Goal: Task Accomplishment & Management: Manage account settings

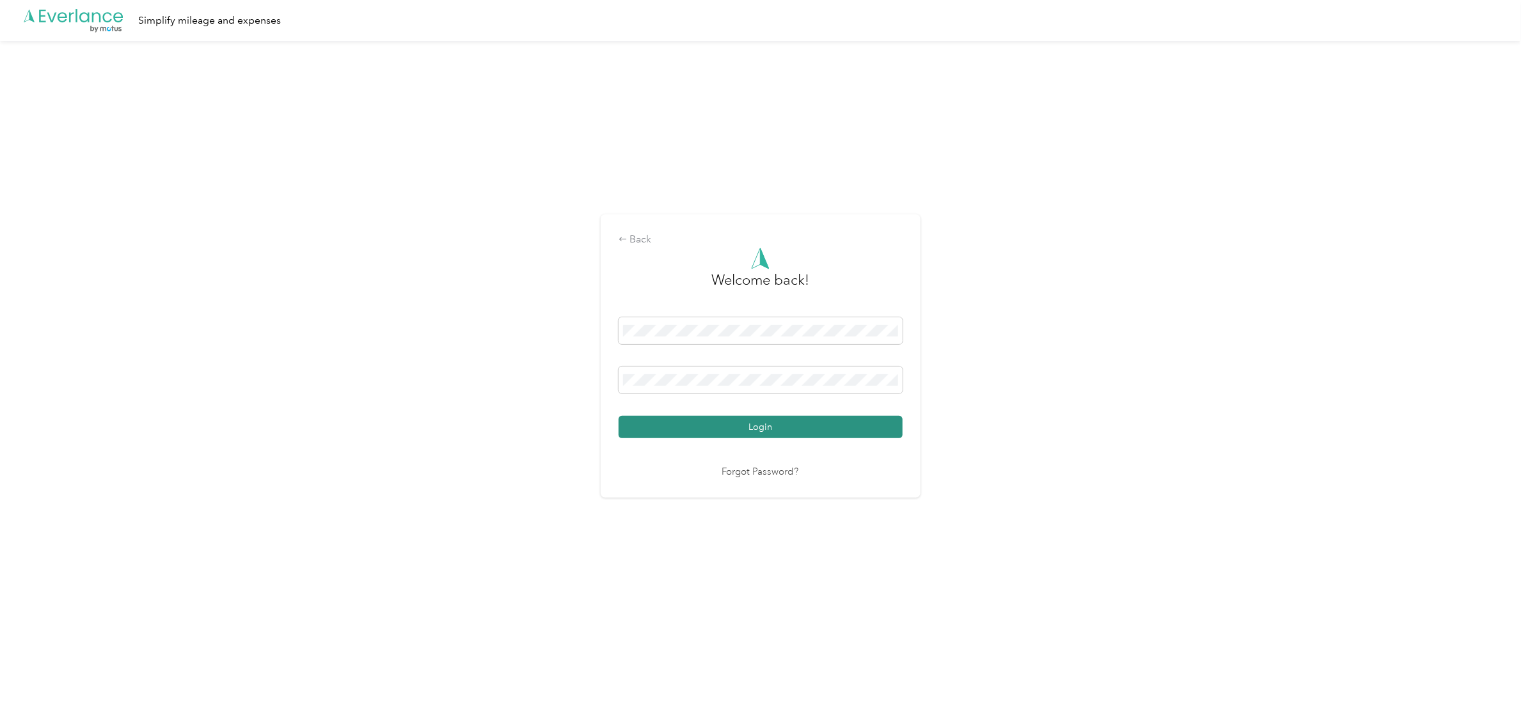
click at [784, 420] on button "Login" at bounding box center [761, 427] width 284 height 22
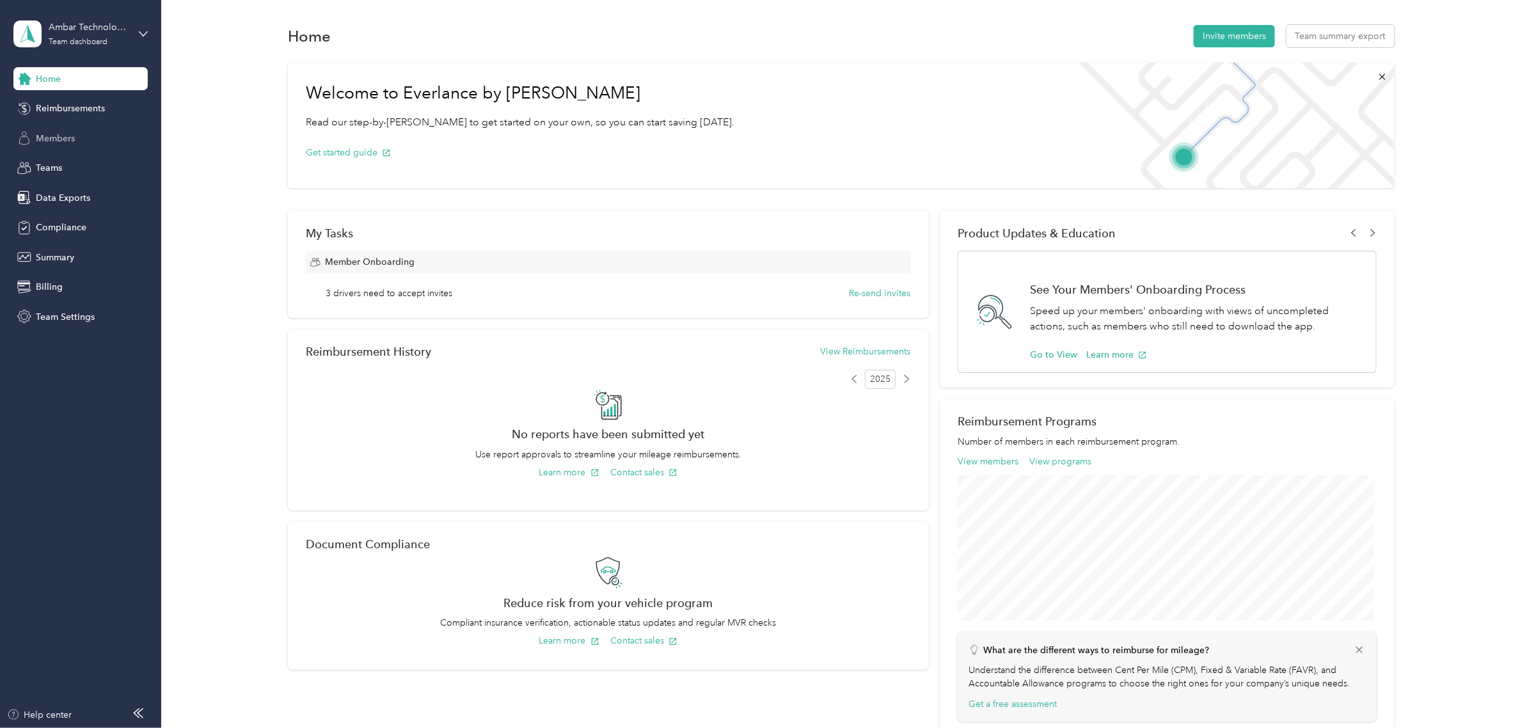
click at [36, 130] on div "Members" at bounding box center [80, 138] width 134 height 23
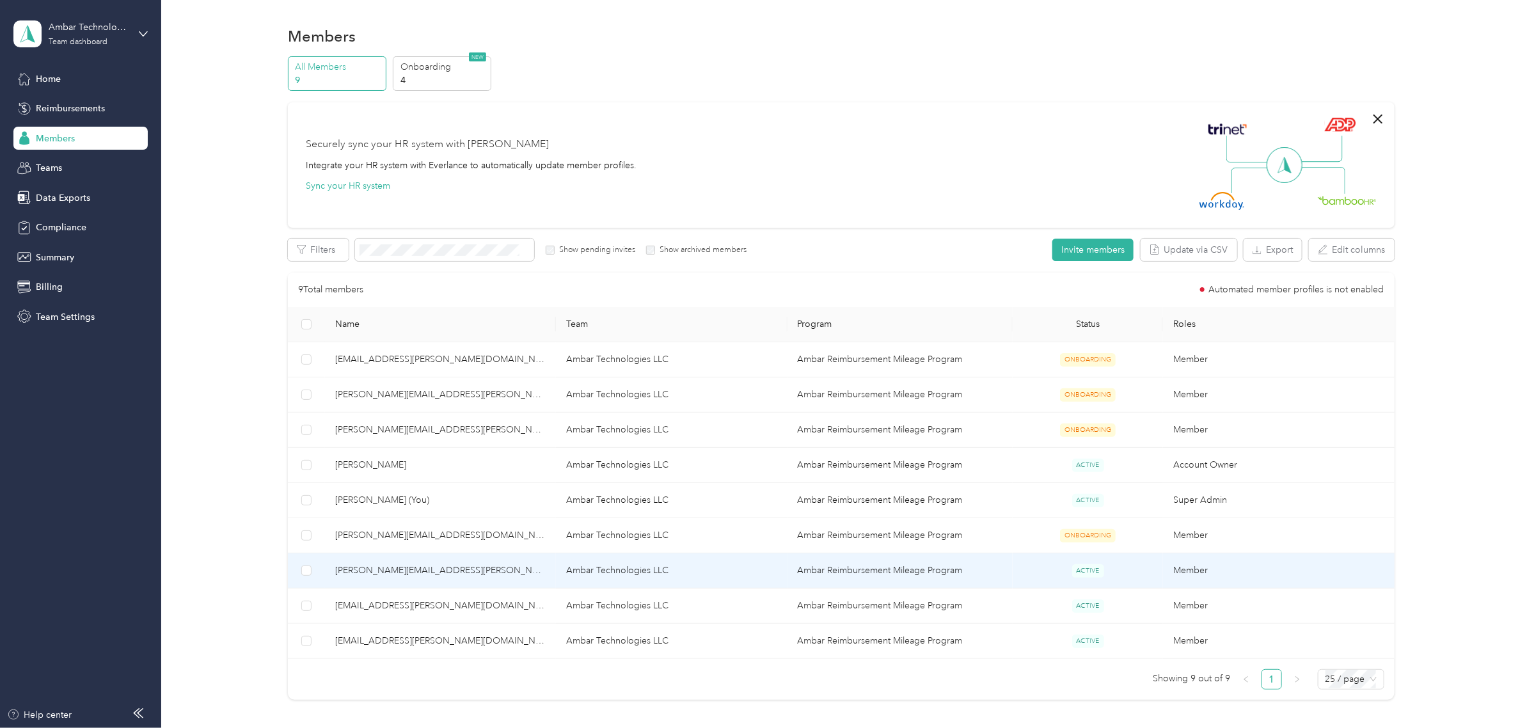
click at [886, 569] on td "Ambar Reimbursement Mileage Program" at bounding box center [899, 570] width 225 height 35
